Goal: Information Seeking & Learning: Learn about a topic

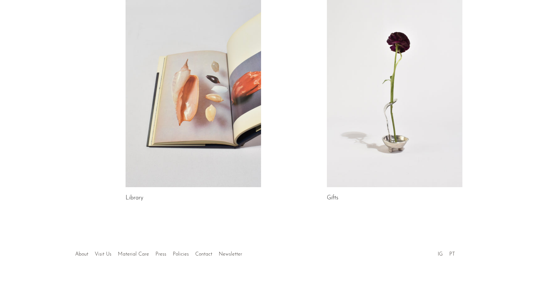
scroll to position [336, 0]
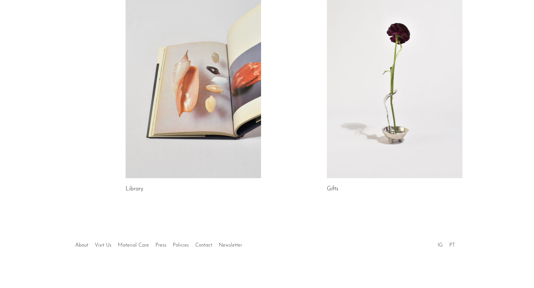
click at [123, 242] on li "Material Care" at bounding box center [134, 245] width 38 height 8
click at [127, 243] on link "Material Care" at bounding box center [133, 245] width 31 height 5
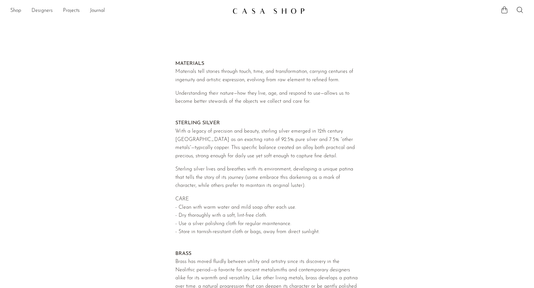
click at [47, 9] on link "Designers" at bounding box center [41, 11] width 21 height 8
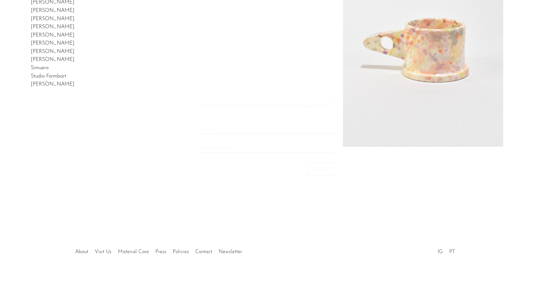
scroll to position [33, 0]
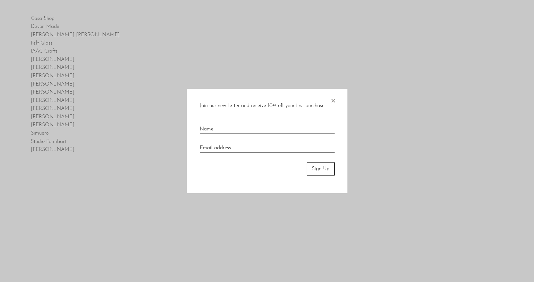
click at [335, 99] on span "×" at bounding box center [333, 99] width 6 height 21
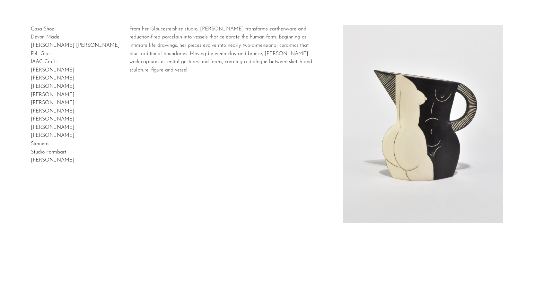
scroll to position [0, 0]
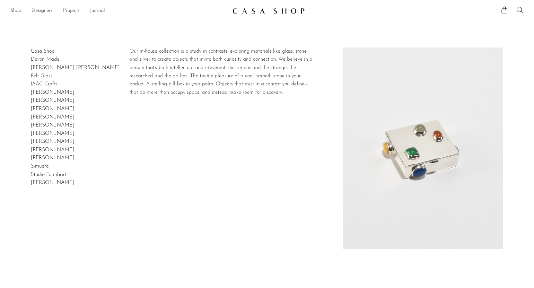
click at [31, 49] on link "Casa Shop" at bounding box center [43, 51] width 24 height 5
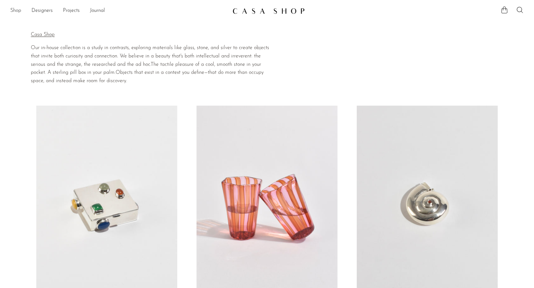
click at [16, 12] on link "Shop" at bounding box center [15, 11] width 11 height 8
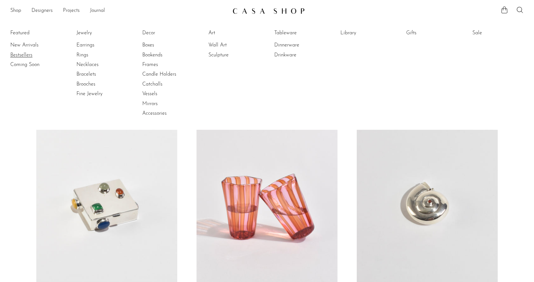
click at [23, 54] on link "Bestsellers" at bounding box center [34, 55] width 48 height 7
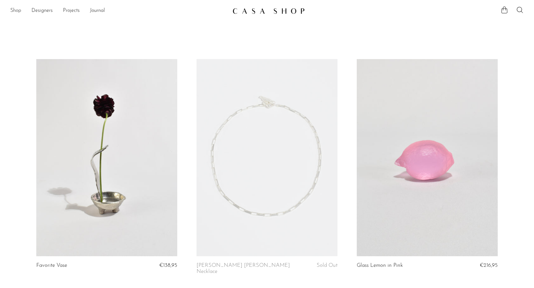
click at [12, 13] on link "Shop" at bounding box center [15, 11] width 11 height 8
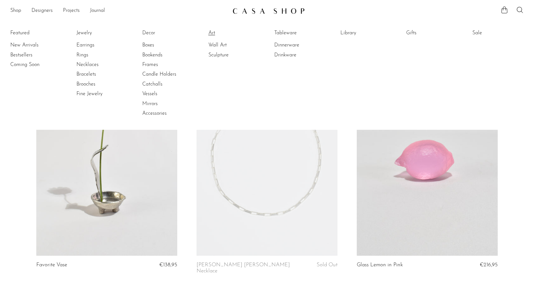
click at [215, 33] on link "Art" at bounding box center [232, 33] width 48 height 7
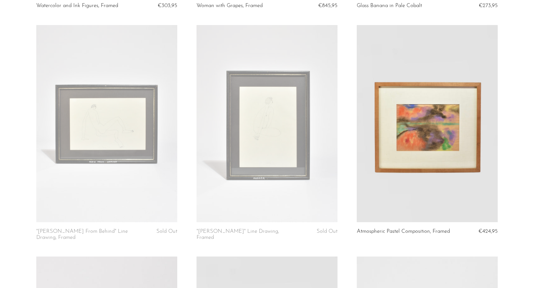
scroll to position [295, 0]
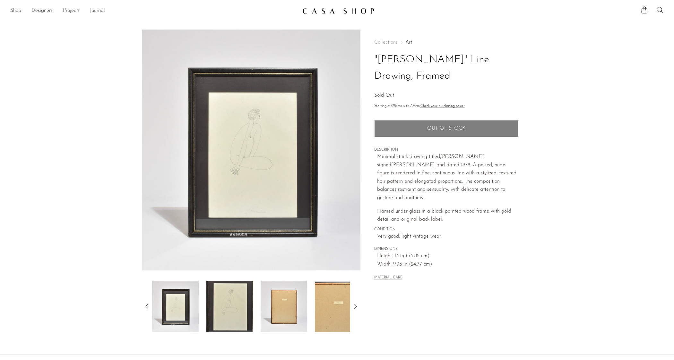
drag, startPoint x: 372, startPoint y: 61, endPoint x: 518, endPoint y: 55, distance: 145.5
click at [518, 55] on div "Collections Art "Andrea" Line Drawing, Framed Sold Out Starting at $75 /mo with…" at bounding box center [446, 181] width 172 height 302
click at [462, 104] on link "Check your purchasing power" at bounding box center [442, 106] width 44 height 4
click at [392, 275] on button "MATERIAL CARE" at bounding box center [388, 277] width 28 height 5
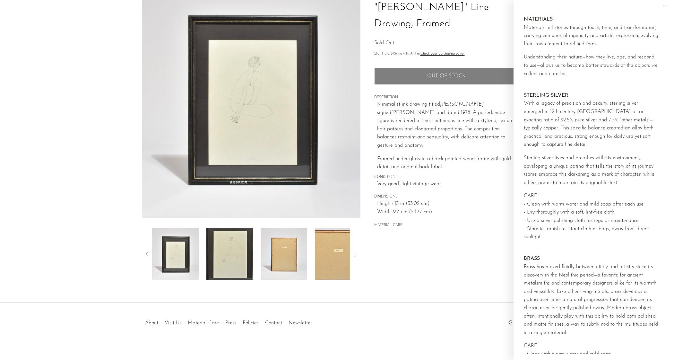
scroll to position [58, 0]
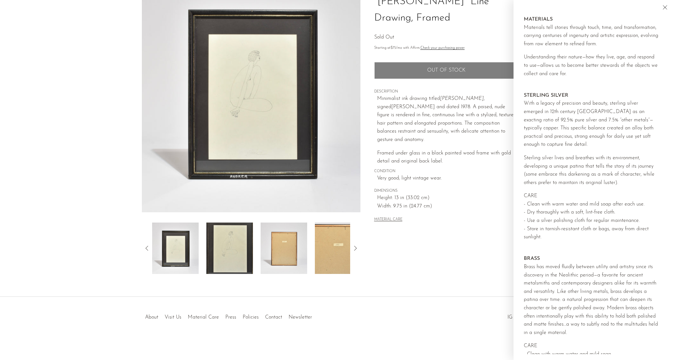
click at [476, 202] on div "Collections Art "Andrea" Line Drawing, Framed Sold Out Starting at $75 /mo with…" at bounding box center [446, 102] width 144 height 262
click at [539, 7] on icon "Close" at bounding box center [665, 8] width 8 height 8
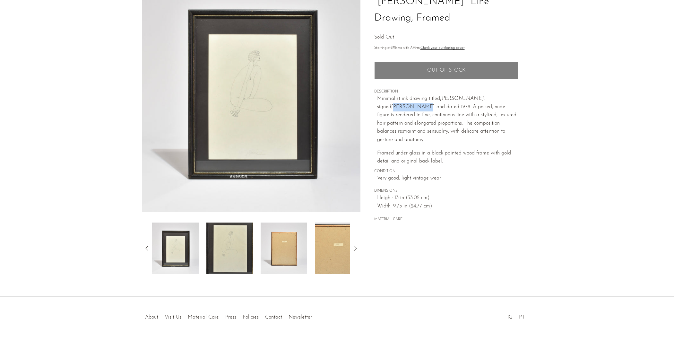
drag, startPoint x: 477, startPoint y: 81, endPoint x: 501, endPoint y: 82, distance: 24.1
click at [501, 95] on p "Minimalist ink drawing titled Andrea , signed B. Schaefer and dated 1978. A poi…" at bounding box center [448, 119] width 142 height 49
click at [279, 288] on div at bounding box center [336, 310] width 123 height 22
click at [273, 288] on link "Contact" at bounding box center [273, 317] width 17 height 5
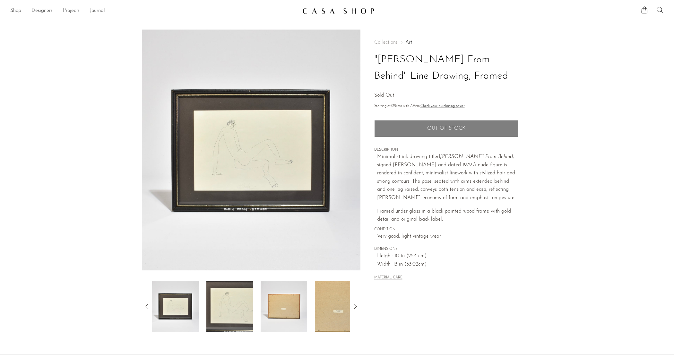
click at [384, 165] on p "Minimalist ink drawing titled [PERSON_NAME] From Behind , signed [PERSON_NAME] …" at bounding box center [448, 177] width 142 height 49
copy p "[PERSON_NAME]"
click at [406, 43] on link "Art" at bounding box center [408, 42] width 7 height 5
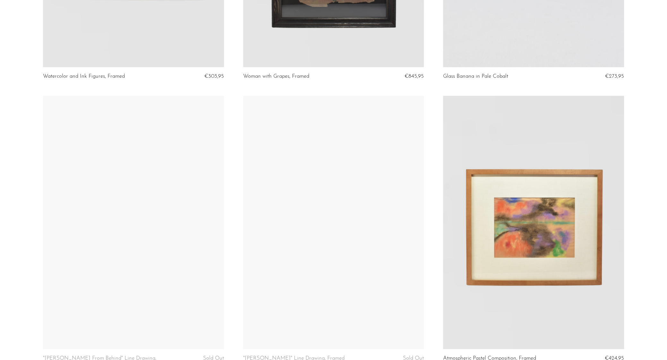
scroll to position [539, 0]
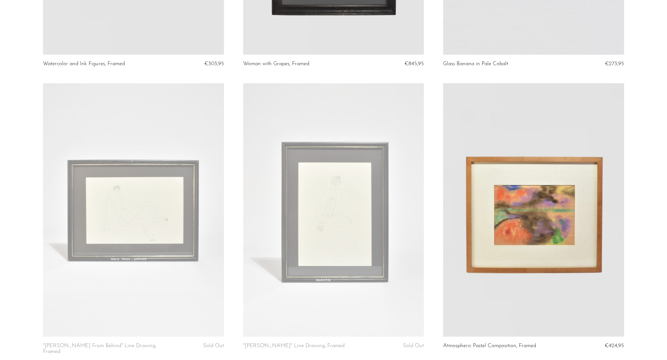
click at [332, 195] on link at bounding box center [333, 209] width 181 height 253
